Goal: Task Accomplishment & Management: Use online tool/utility

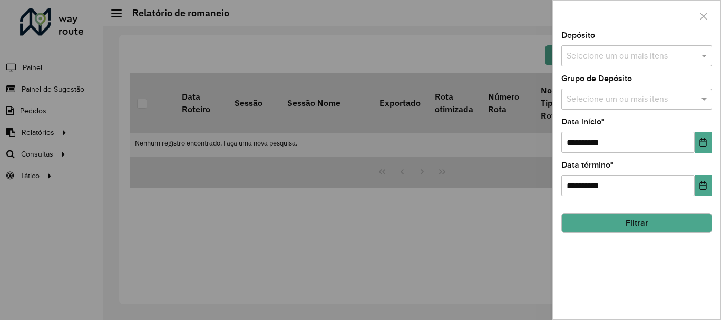
click at [53, 171] on div at bounding box center [360, 160] width 721 height 320
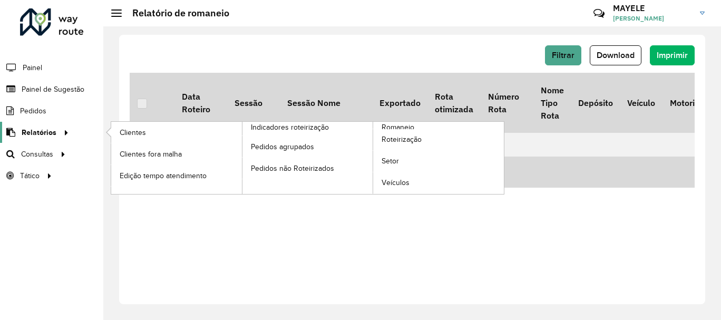
click at [30, 131] on span "Relatórios" at bounding box center [39, 132] width 35 height 11
click at [412, 142] on span "Roteirização" at bounding box center [403, 139] width 43 height 11
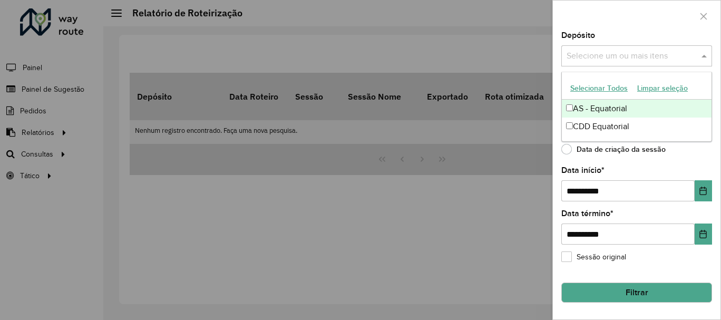
click at [633, 57] on input "text" at bounding box center [631, 56] width 135 height 13
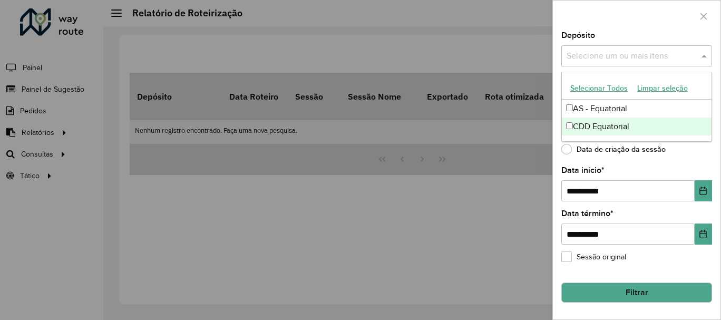
click at [601, 124] on div "CDD Equatorial" at bounding box center [637, 127] width 150 height 18
drag, startPoint x: 716, startPoint y: 194, endPoint x: 708, endPoint y: 196, distance: 8.3
click at [715, 194] on div "**********" at bounding box center [637, 176] width 168 height 288
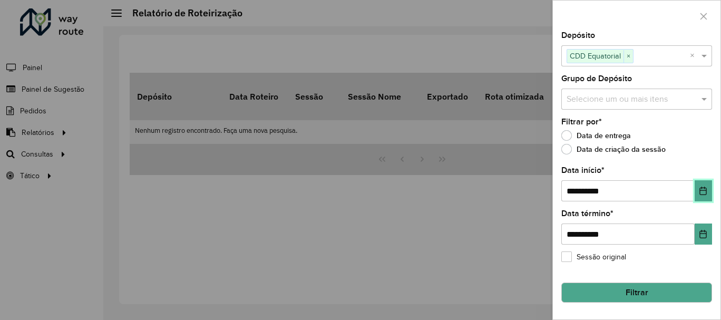
click at [707, 196] on button "Choose Date" at bounding box center [703, 190] width 17 height 21
click at [709, 149] on div "Data de criação da sessão" at bounding box center [637, 152] width 151 height 13
click at [650, 297] on button "Filtrar" at bounding box center [637, 293] width 151 height 20
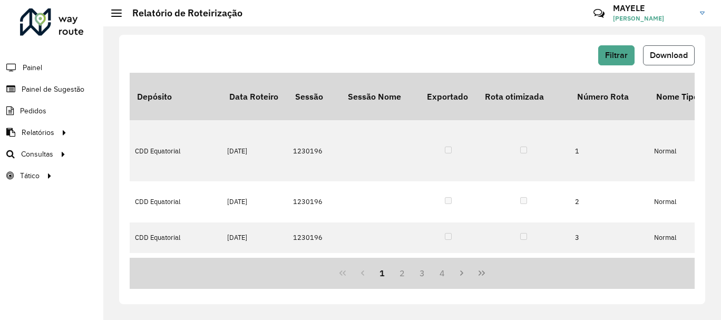
click at [651, 54] on span "Download" at bounding box center [669, 55] width 38 height 9
